Goal: Information Seeking & Learning: Learn about a topic

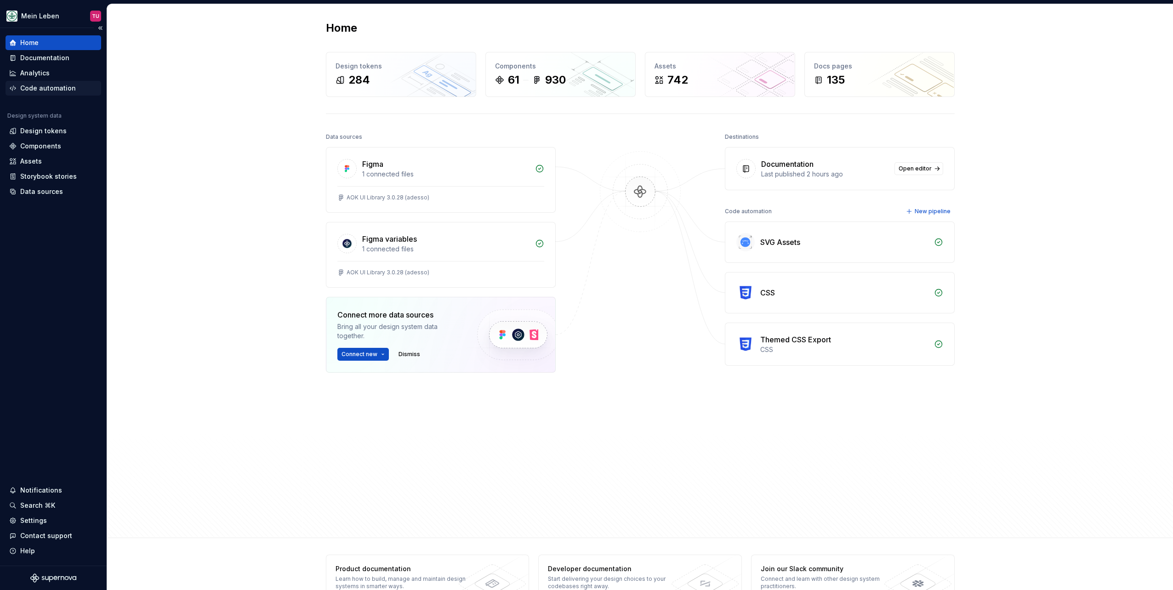
click at [47, 89] on div "Code automation" at bounding box center [48, 88] width 56 height 9
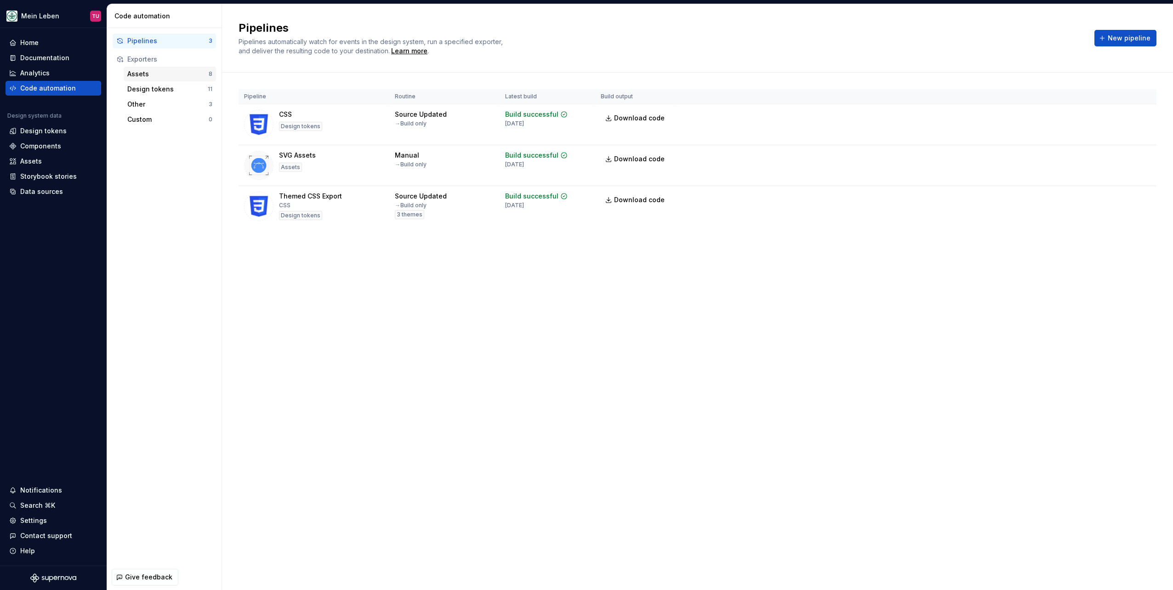
click at [139, 73] on div "Assets" at bounding box center [167, 73] width 81 height 9
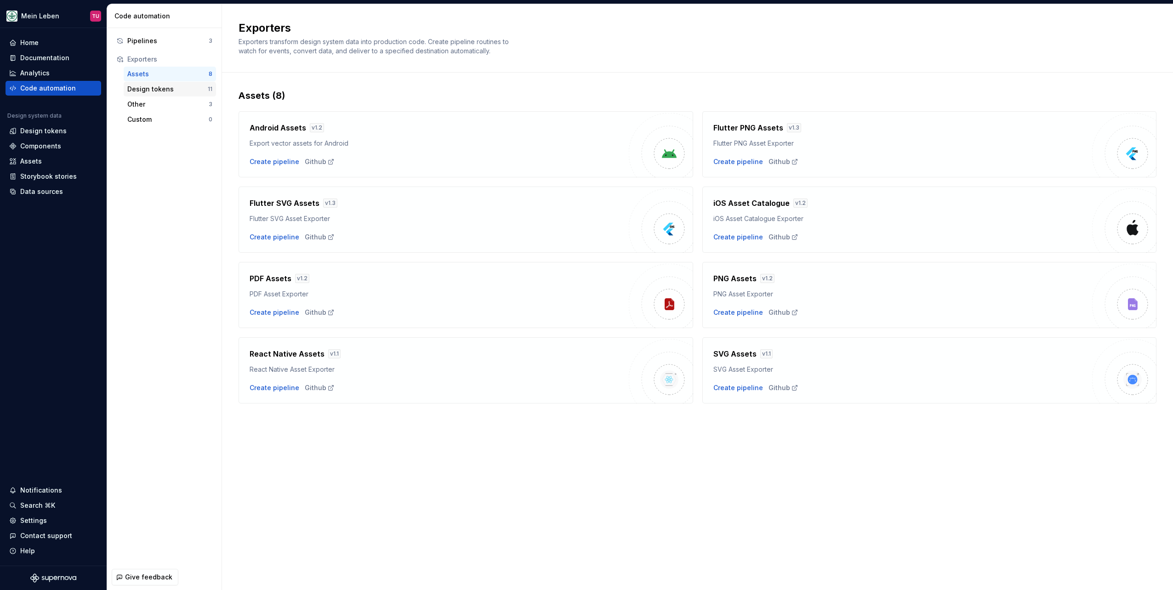
click at [141, 85] on div "Design tokens" at bounding box center [167, 89] width 80 height 9
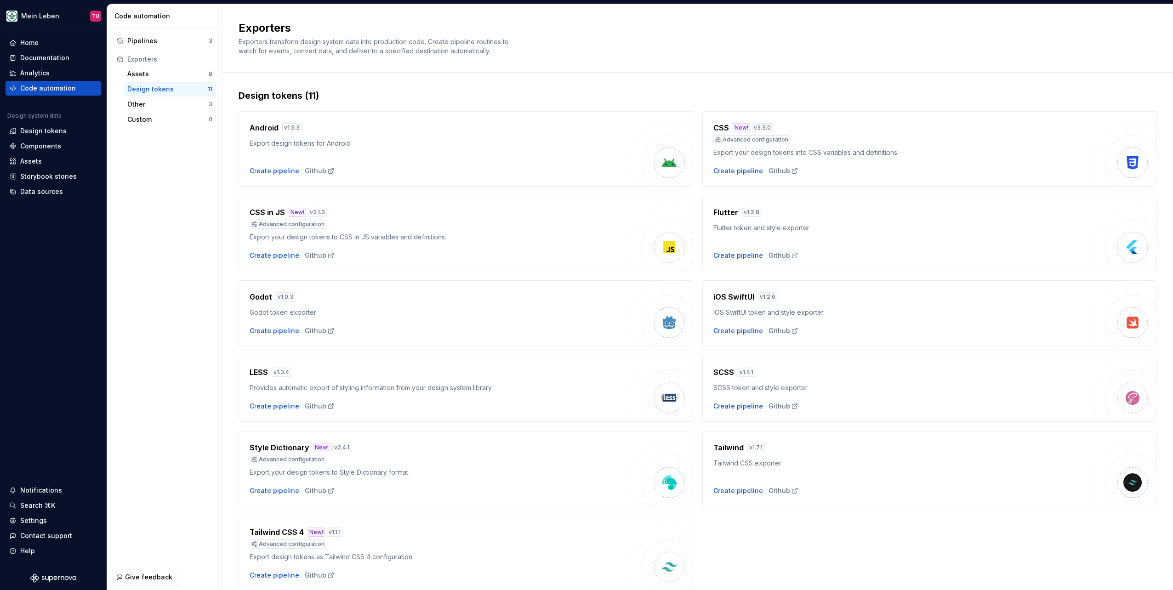
click at [142, 96] on div "Assets 8 Design tokens 11 Other 3 Custom 0" at bounding box center [164, 97] width 103 height 60
click at [142, 106] on div "Other" at bounding box center [167, 104] width 81 height 9
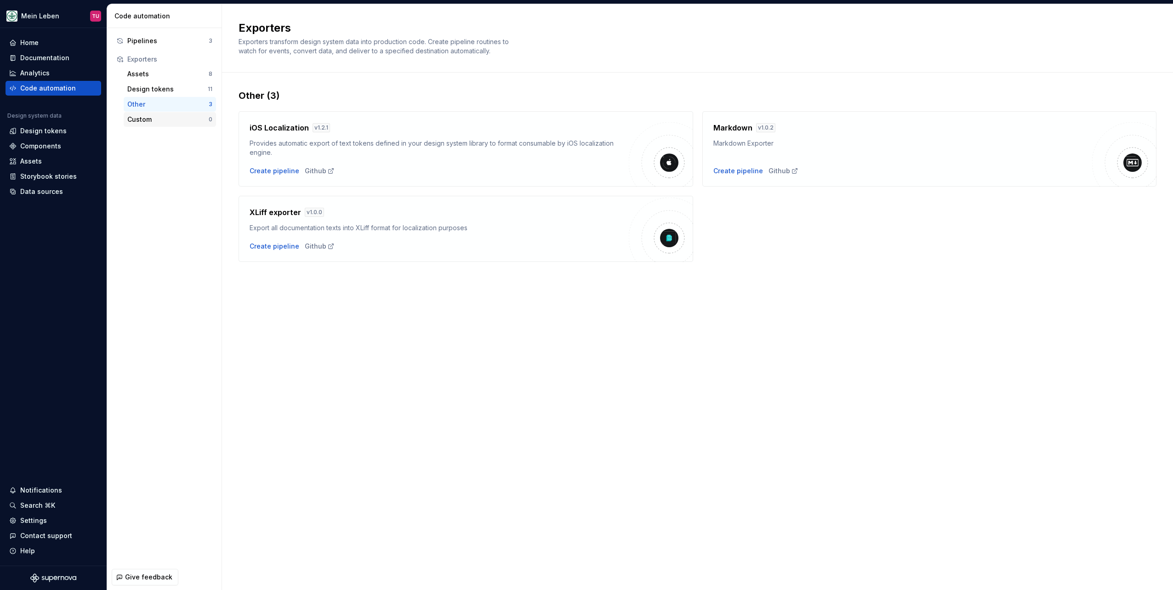
click at [142, 121] on div "Custom" at bounding box center [167, 119] width 81 height 9
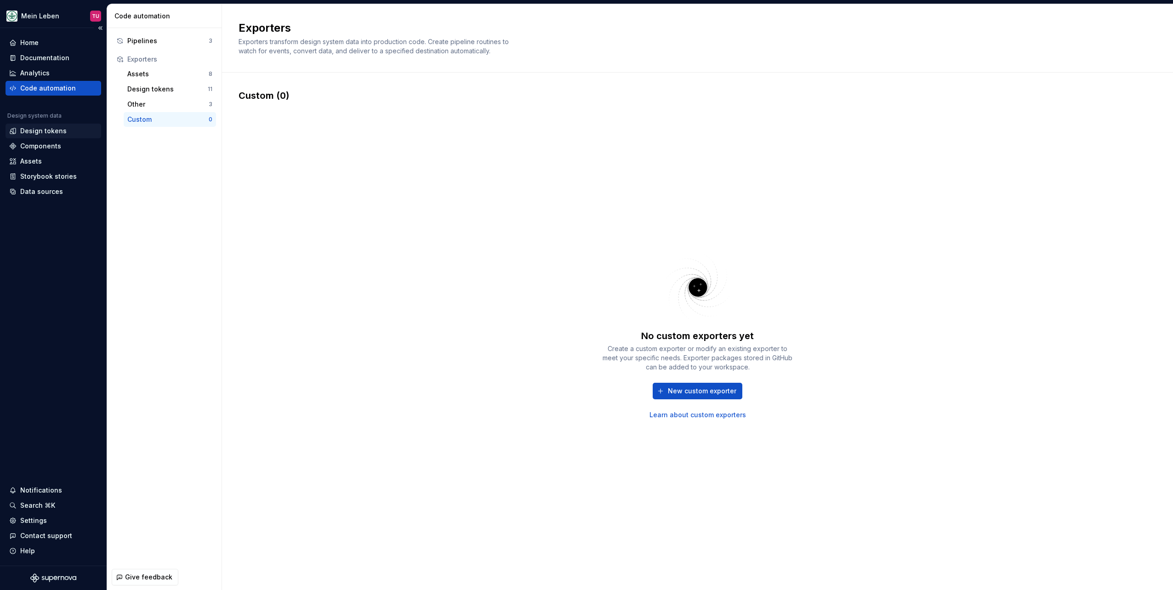
click at [42, 129] on div "Design tokens" at bounding box center [43, 130] width 46 height 9
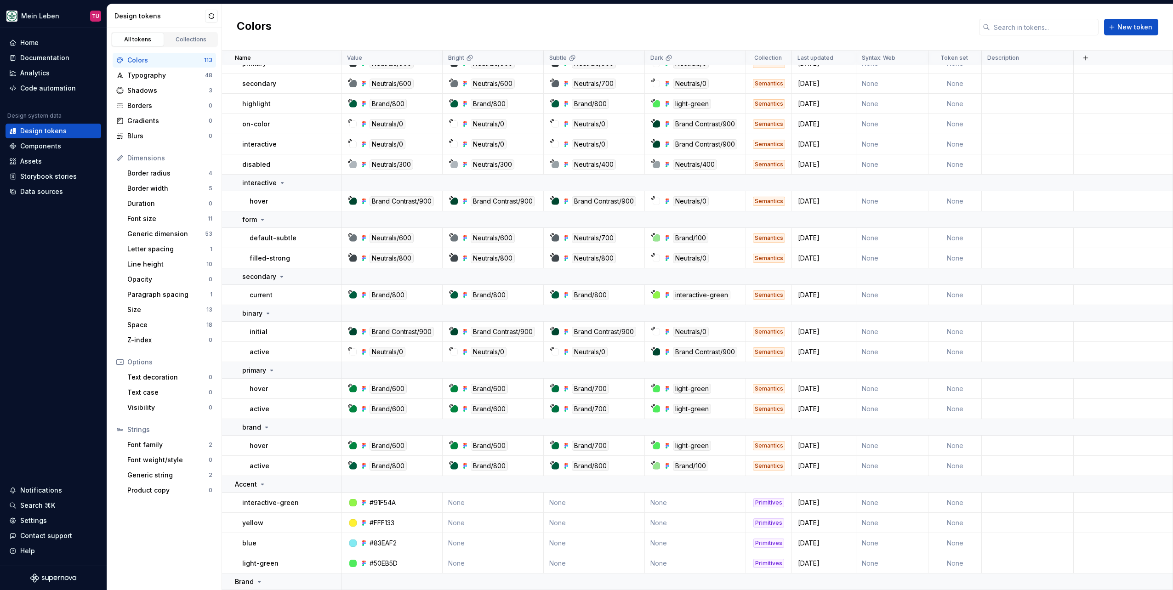
scroll to position [92, 0]
click at [27, 147] on div "Components" at bounding box center [40, 146] width 41 height 9
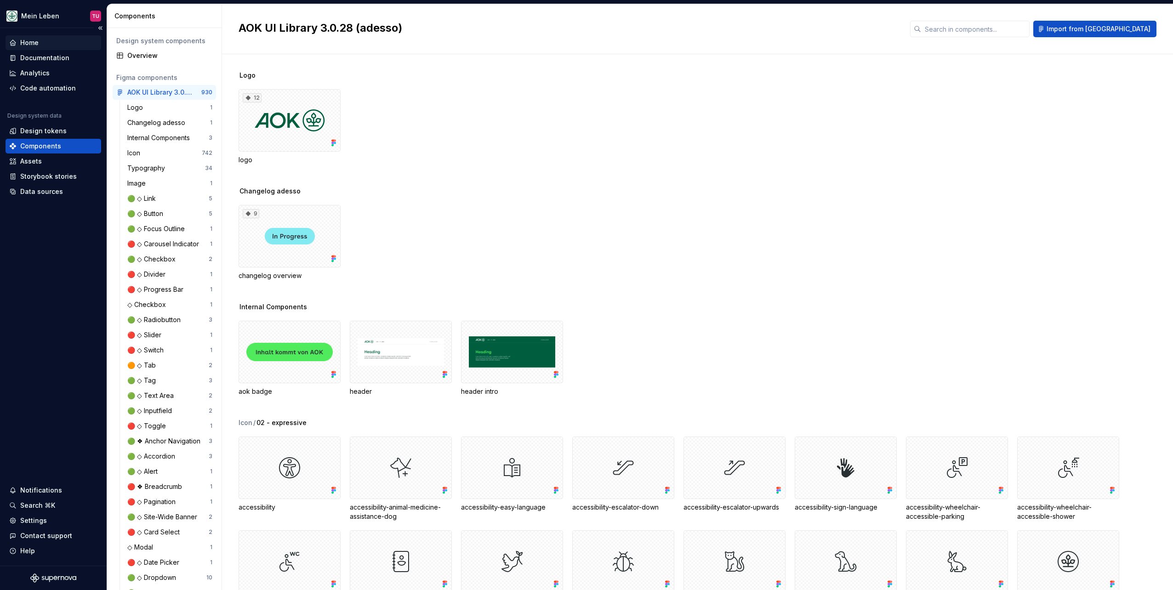
click at [31, 44] on div "Home" at bounding box center [29, 42] width 18 height 9
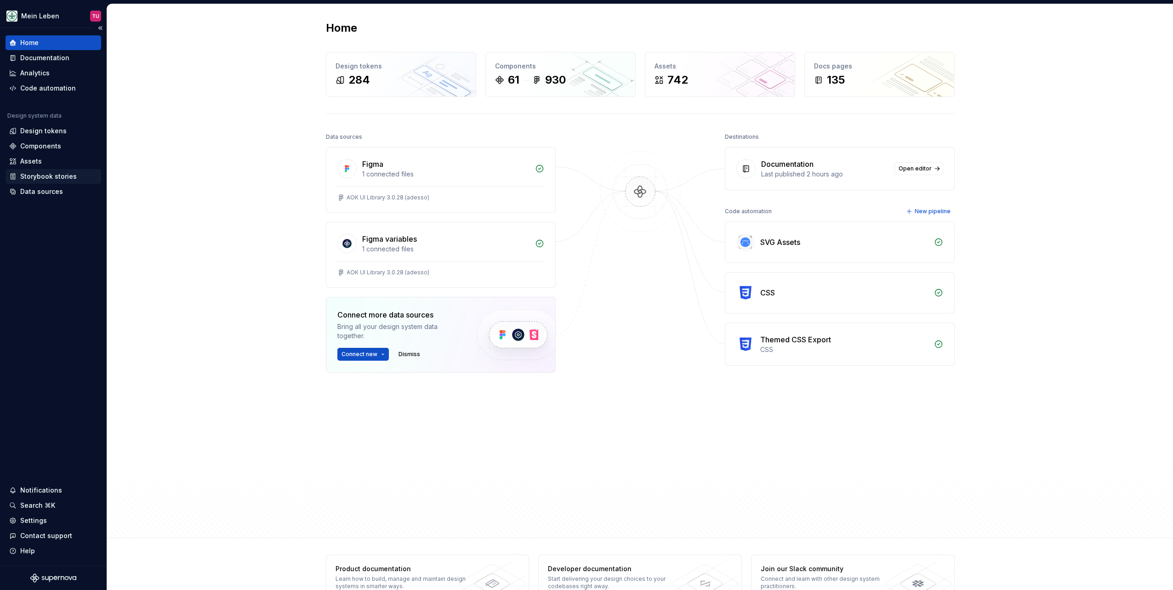
click at [42, 174] on div "Storybook stories" at bounding box center [48, 176] width 57 height 9
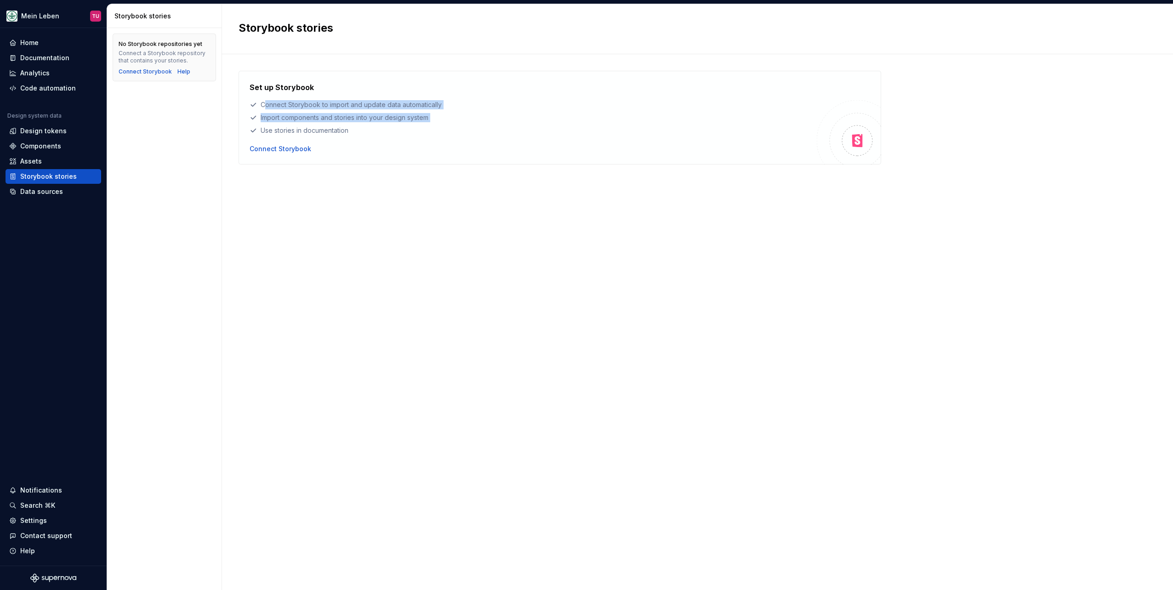
drag, startPoint x: 266, startPoint y: 102, endPoint x: 363, endPoint y: 134, distance: 103.0
click at [363, 134] on div "Set up Storybook Connect Storybook to import and update data automatically Impo…" at bounding box center [532, 108] width 567 height 53
click at [291, 115] on div "Import components and stories into your design system" at bounding box center [532, 117] width 567 height 9
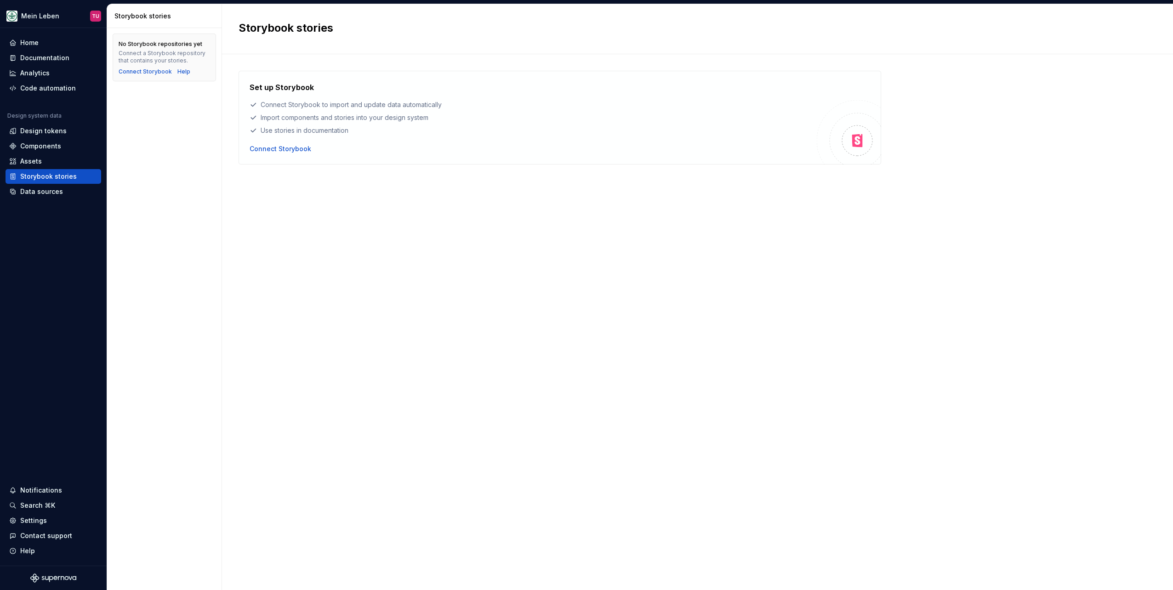
click at [286, 132] on div "Use stories in documentation" at bounding box center [532, 130] width 567 height 9
click at [289, 132] on div "Use stories in documentation" at bounding box center [532, 130] width 567 height 9
click at [279, 149] on div "Connect Storybook" at bounding box center [280, 148] width 62 height 9
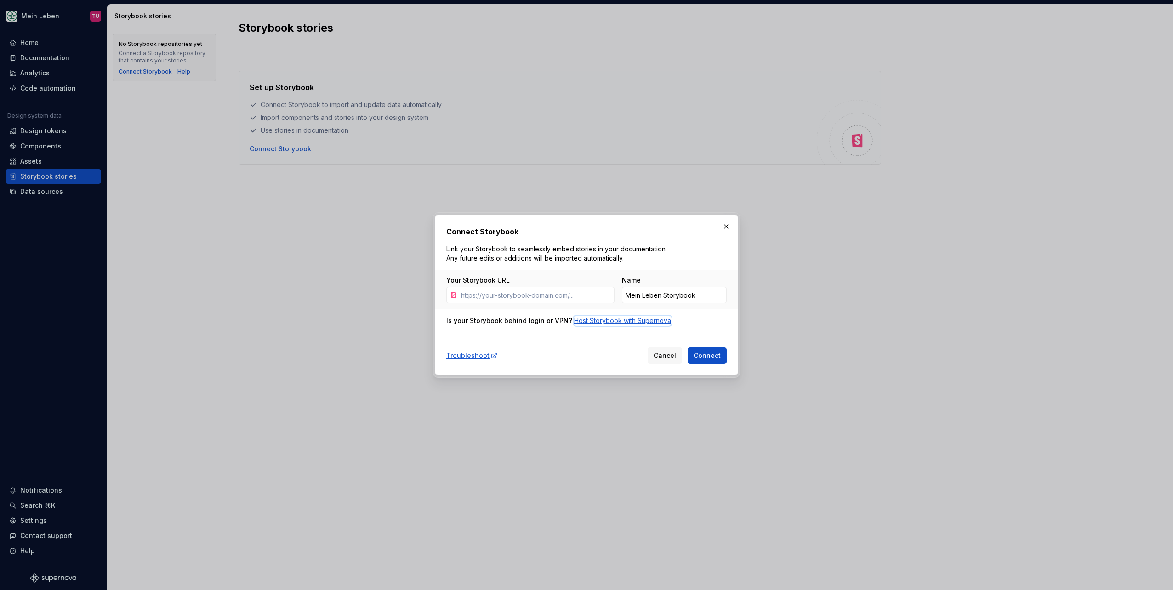
click at [580, 321] on div "Host Storybook with Supernova" at bounding box center [622, 320] width 97 height 9
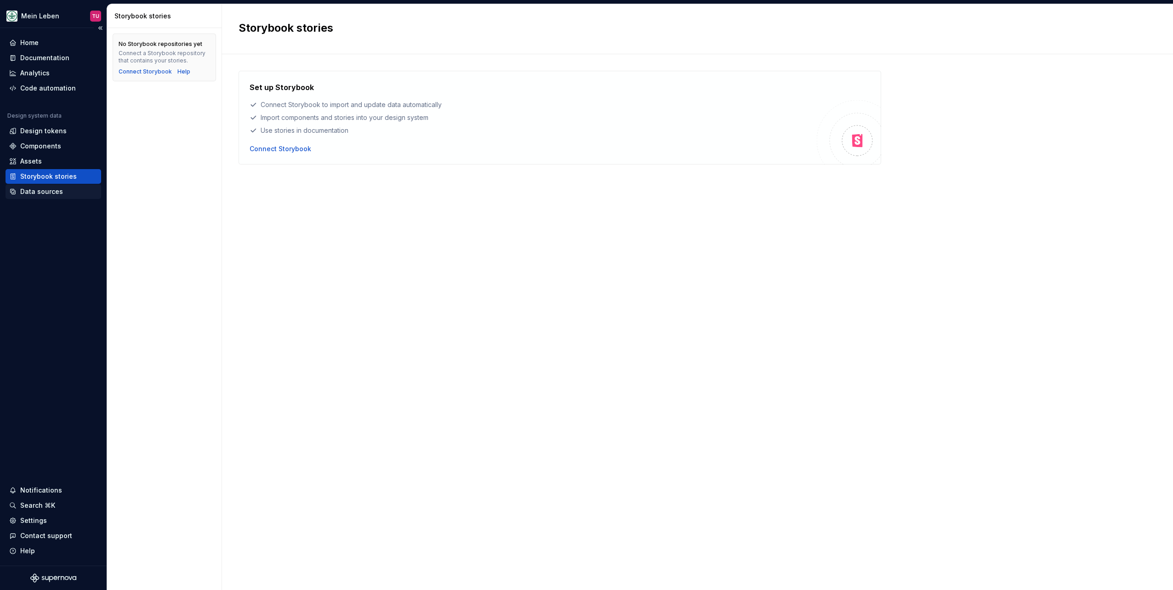
click at [30, 194] on div "Data sources" at bounding box center [41, 191] width 43 height 9
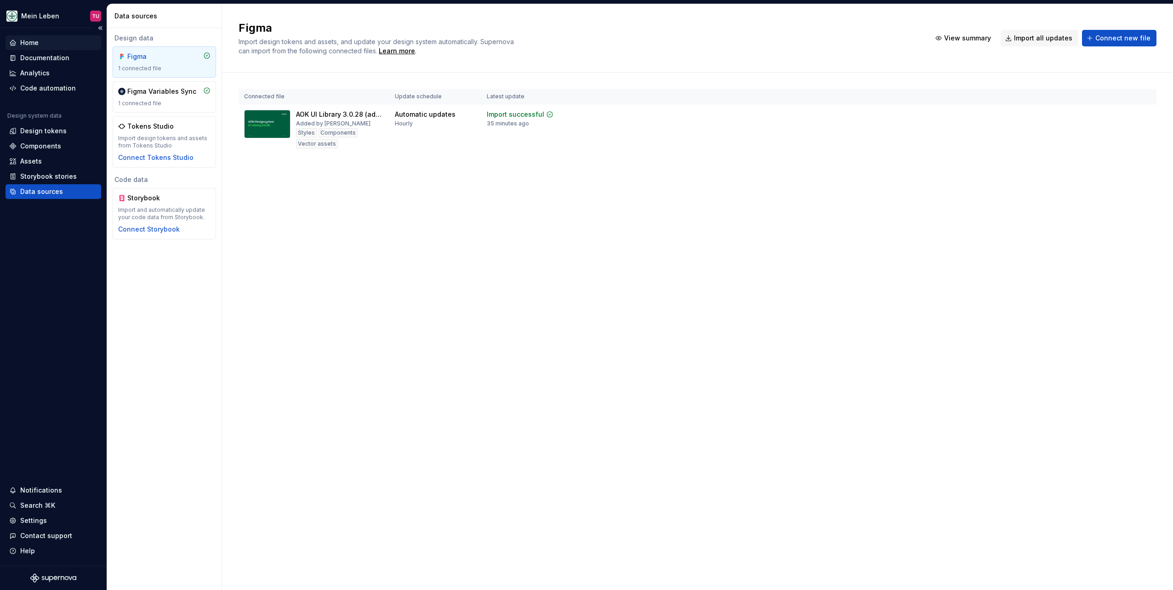
click at [40, 40] on div "Home" at bounding box center [53, 42] width 88 height 9
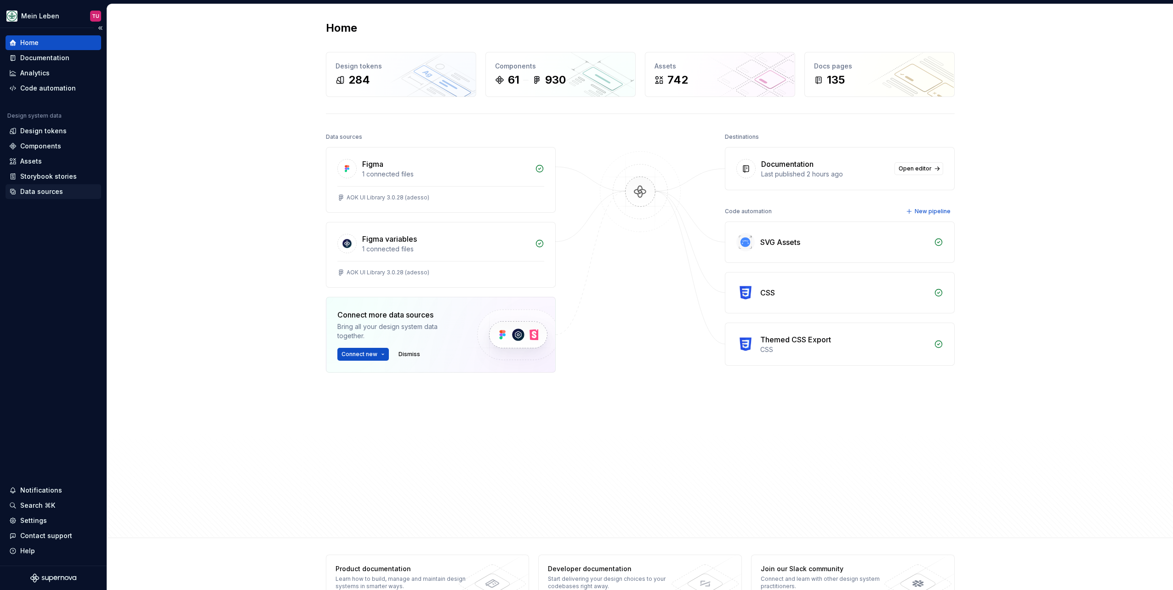
click at [34, 190] on div "Data sources" at bounding box center [41, 191] width 43 height 9
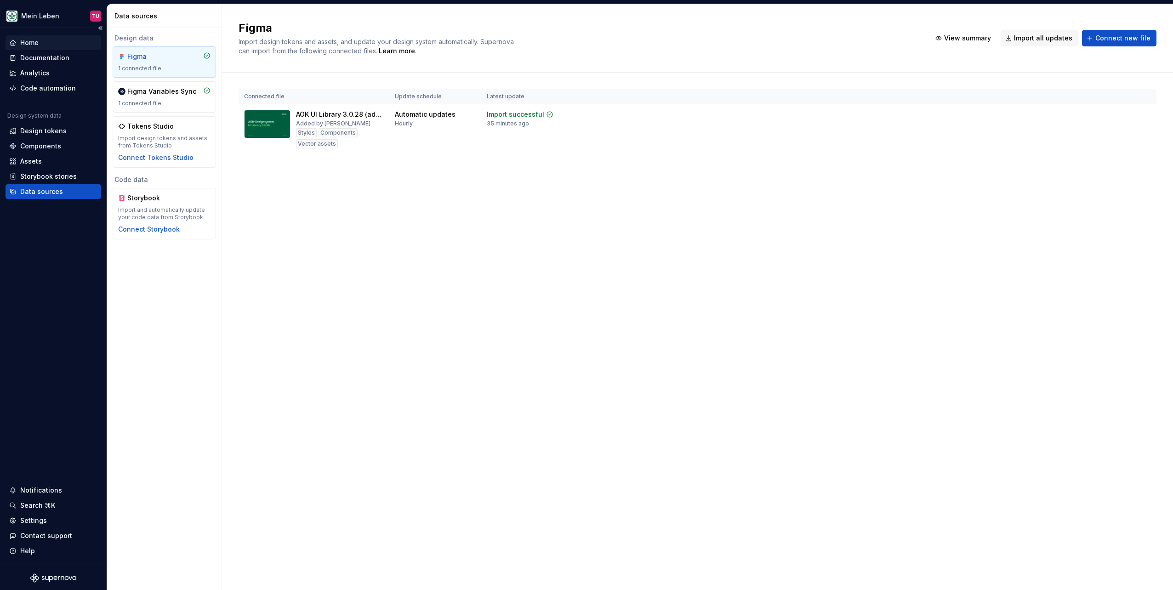
click at [38, 43] on div "Home" at bounding box center [29, 42] width 18 height 9
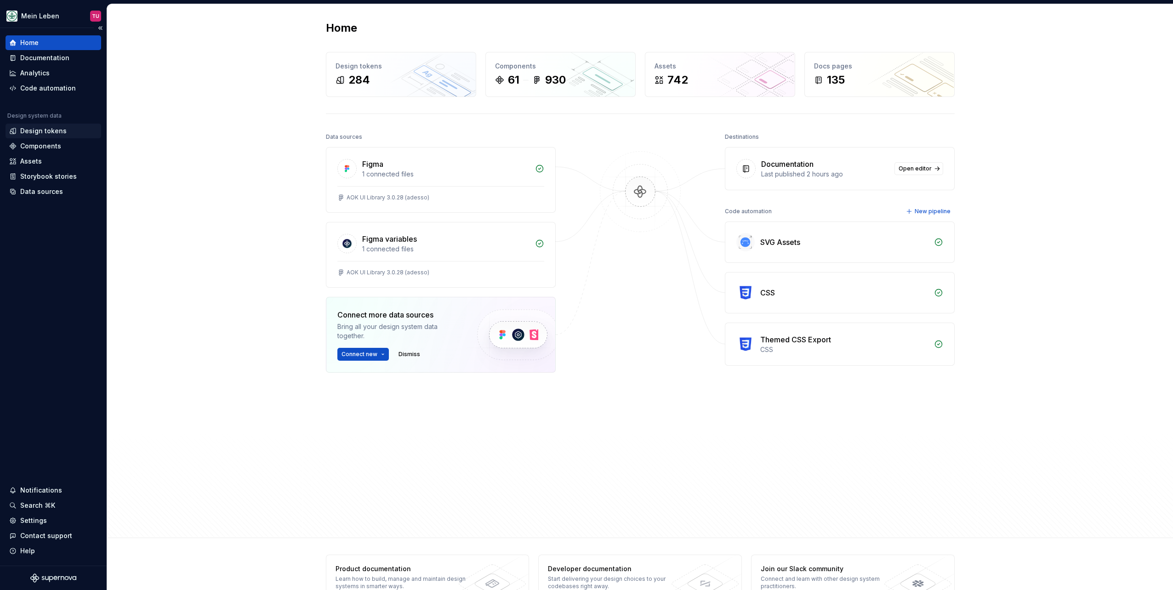
click at [51, 131] on div "Design tokens" at bounding box center [43, 130] width 46 height 9
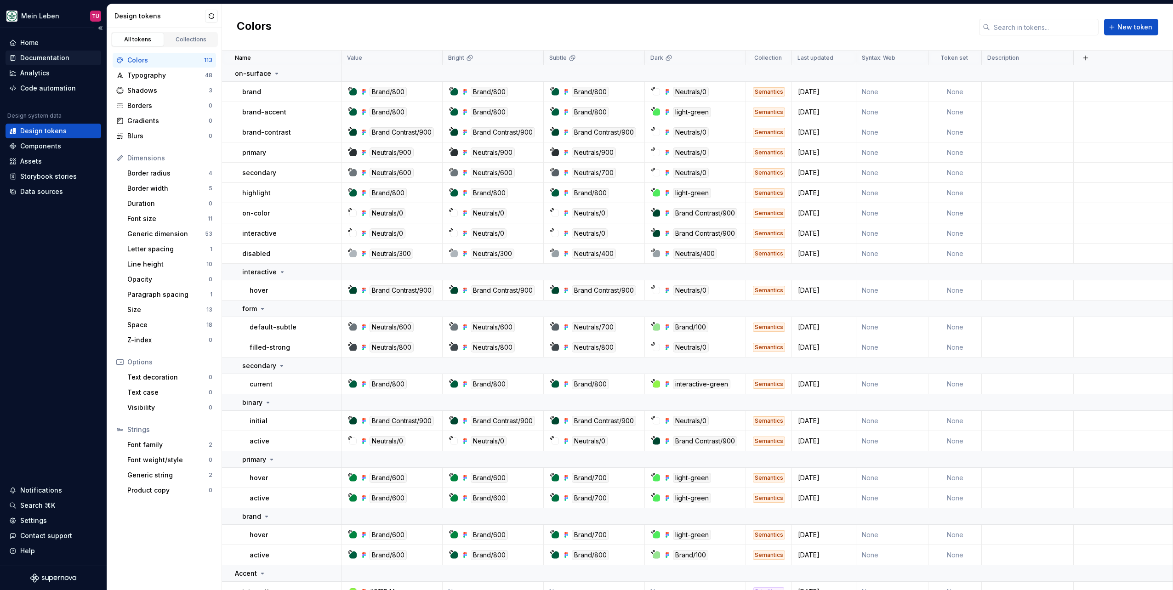
click at [51, 61] on div "Documentation" at bounding box center [44, 57] width 49 height 9
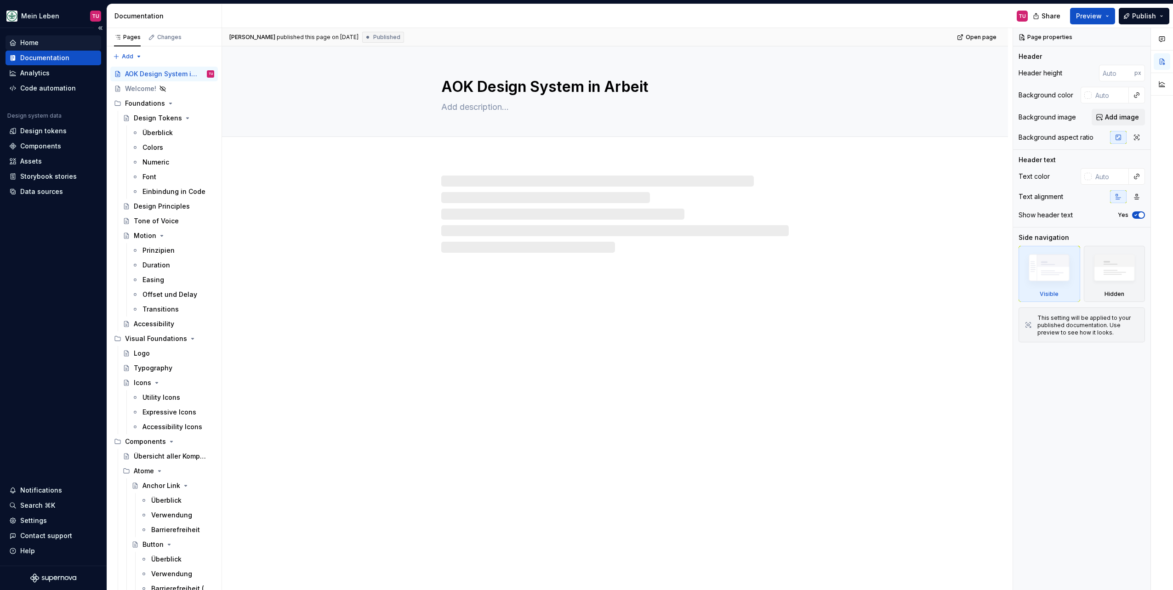
type textarea "*"
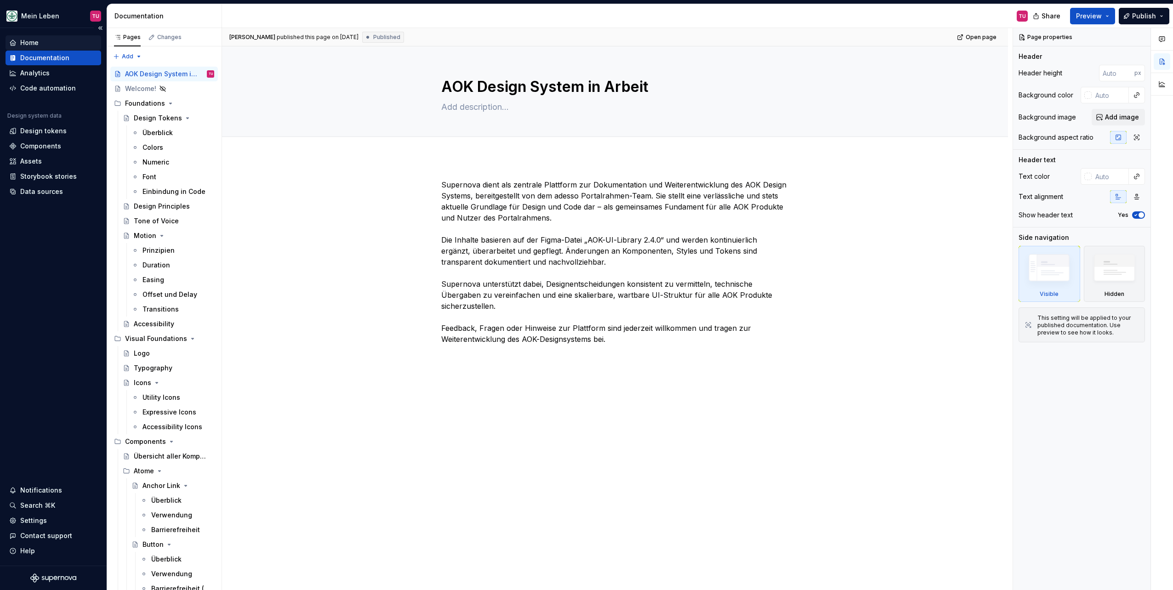
click at [46, 45] on div "Home" at bounding box center [53, 42] width 88 height 9
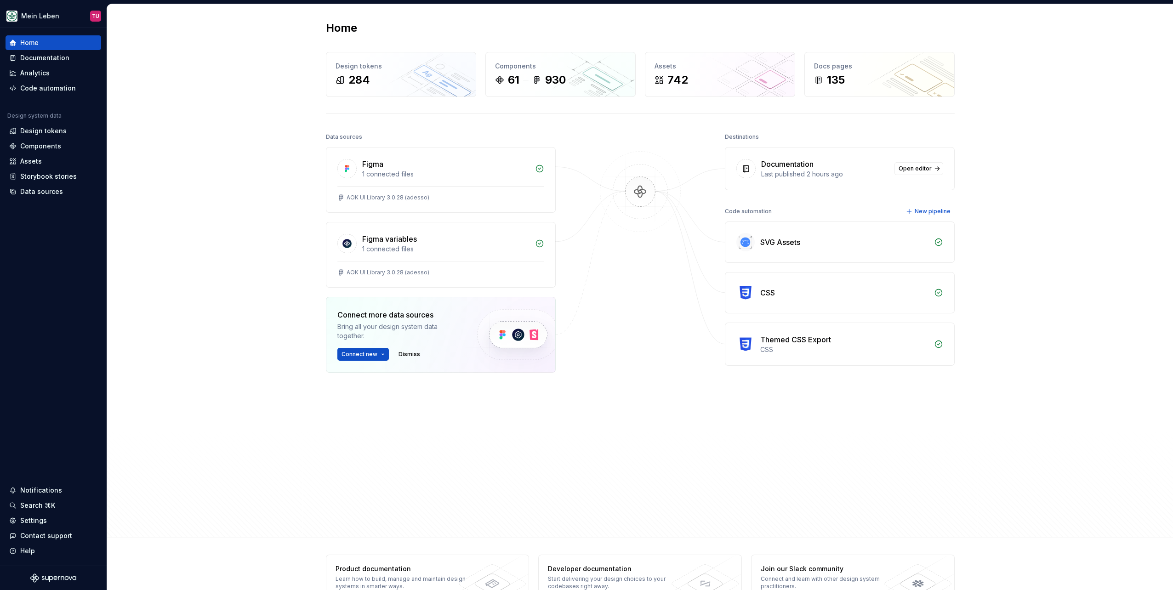
click at [198, 417] on div "Home Design tokens 284 Components 61 930 Assets 742 Docs pages 135 Data sources…" at bounding box center [639, 271] width 1065 height 534
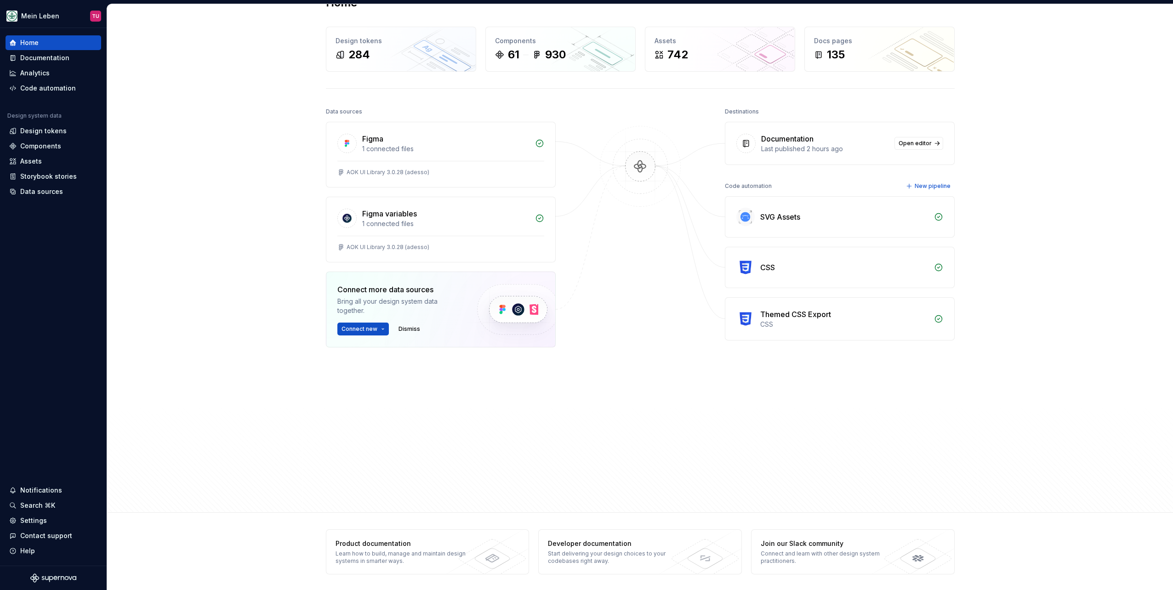
scroll to position [26, 0]
